Goal: Transaction & Acquisition: Purchase product/service

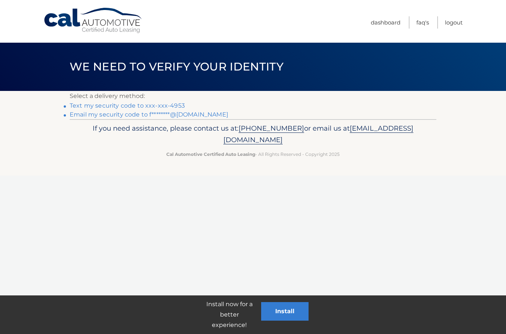
click at [113, 104] on link "Text my security code to xxx-xxx-4953" at bounding box center [127, 105] width 115 height 7
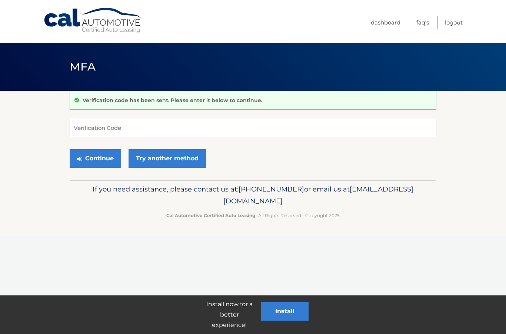
click at [112, 108] on div "Verification code has been sent. Please enter it below to continue." at bounding box center [253, 100] width 367 height 19
click at [82, 130] on input "Verification Code" at bounding box center [253, 128] width 367 height 19
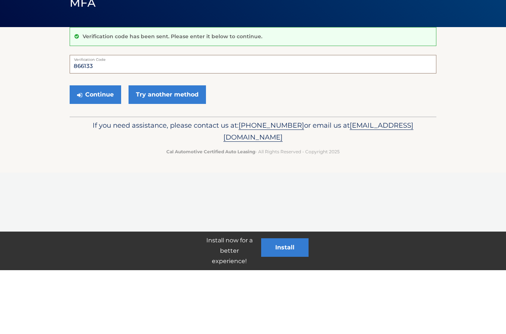
type input "866133"
click at [94, 149] on button "Continue" at bounding box center [96, 158] width 52 height 19
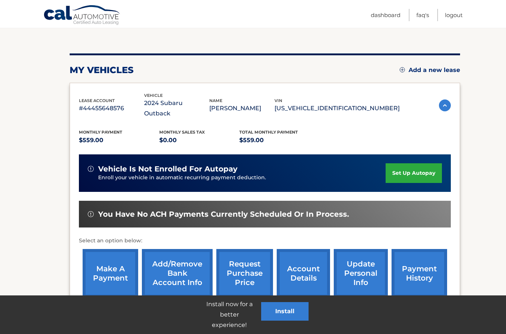
scroll to position [83, 0]
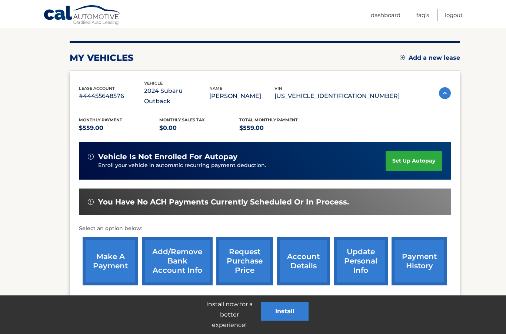
click at [108, 251] on link "make a payment" at bounding box center [111, 261] width 56 height 49
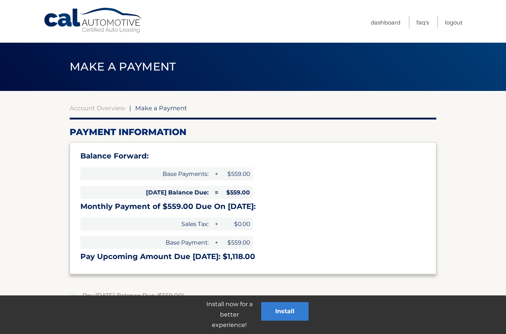
select select "N2E5YzA2YTQtY2NiNS00ZjlmLTlmNTYtYjUxM2ZlOGQ5OTQ4"
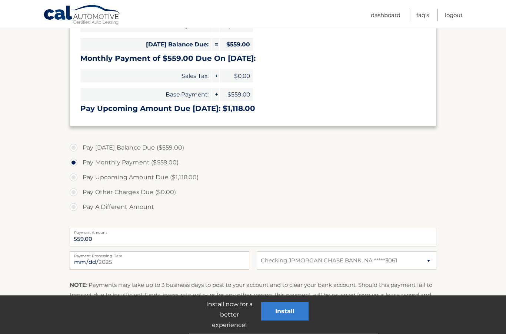
scroll to position [148, 0]
click at [163, 262] on input "[DATE]" at bounding box center [160, 260] width 180 height 19
type input "[DATE]"
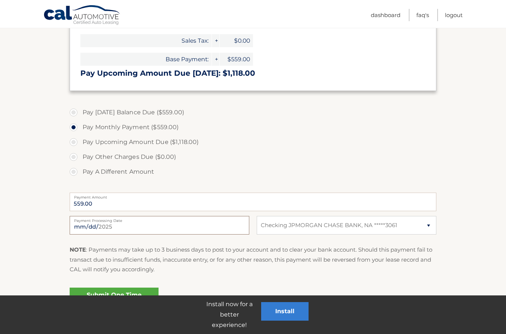
scroll to position [185, 0]
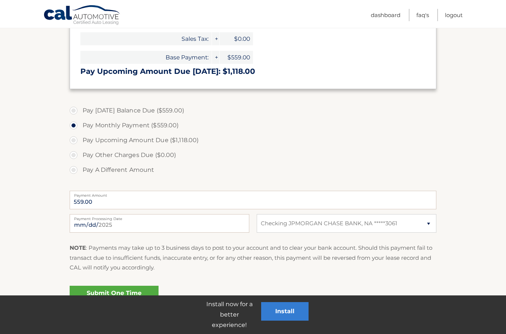
click at [113, 296] on link "Submit One Time Payment" at bounding box center [114, 297] width 89 height 24
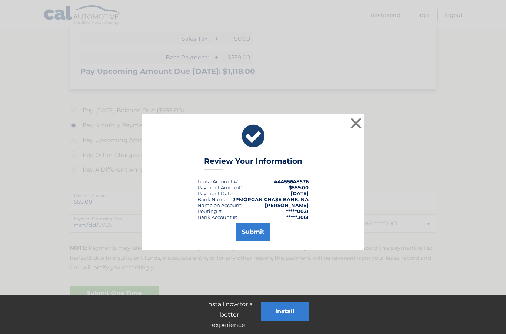
click at [258, 235] on button "Submit" at bounding box center [253, 232] width 34 height 18
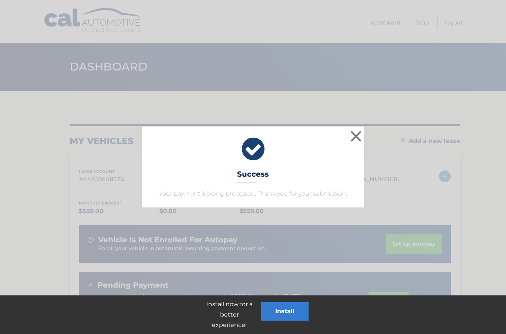
click at [353, 136] on button "×" at bounding box center [356, 136] width 15 height 15
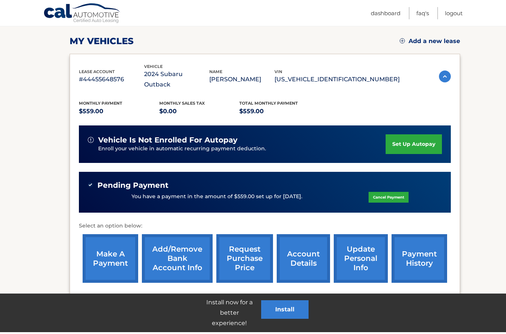
scroll to position [128, 0]
